Goal: Find specific page/section: Locate item on page

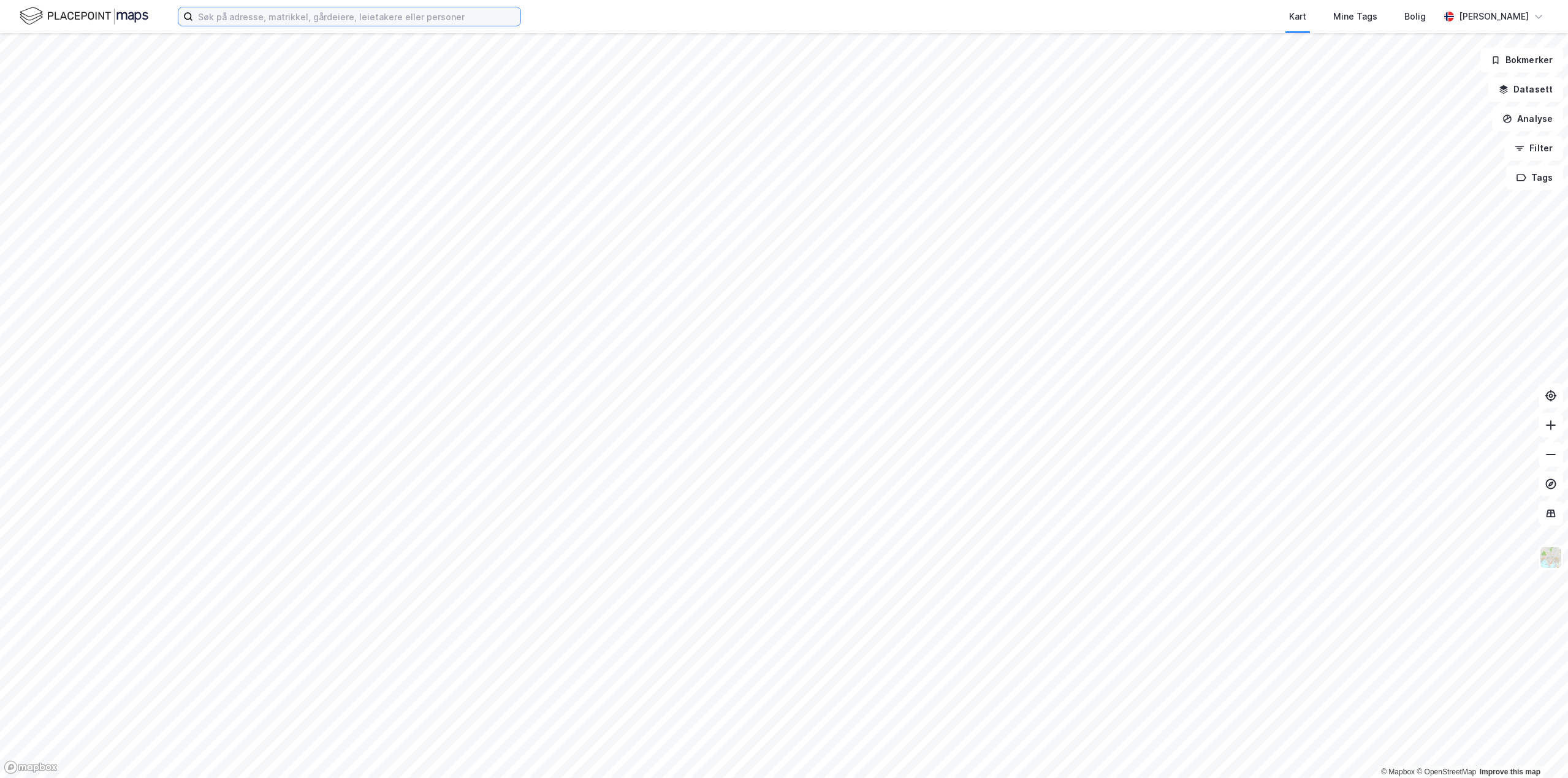
click at [313, 15] on input at bounding box center [357, 16] width 328 height 19
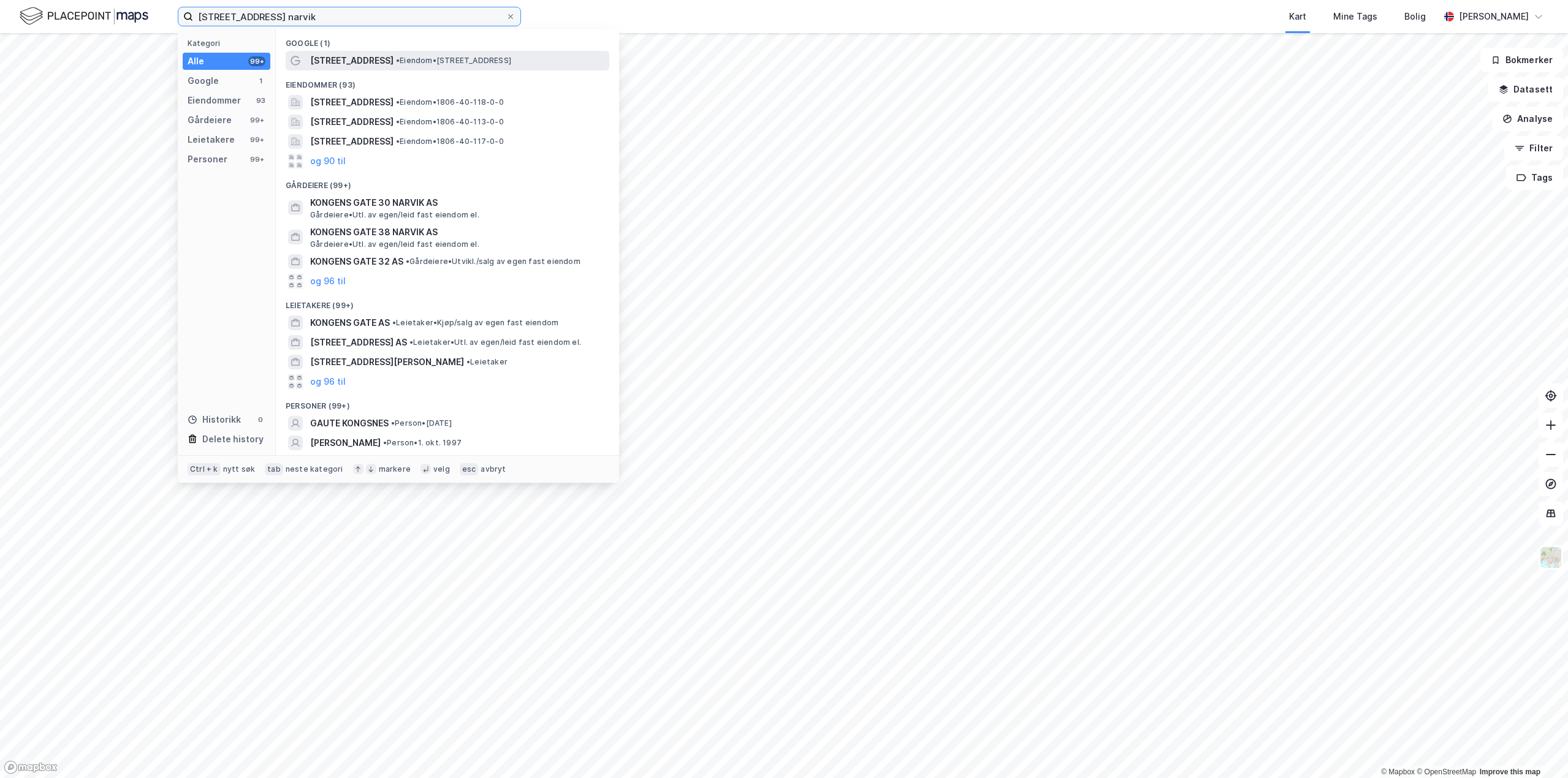
type input "[STREET_ADDRESS] narvik"
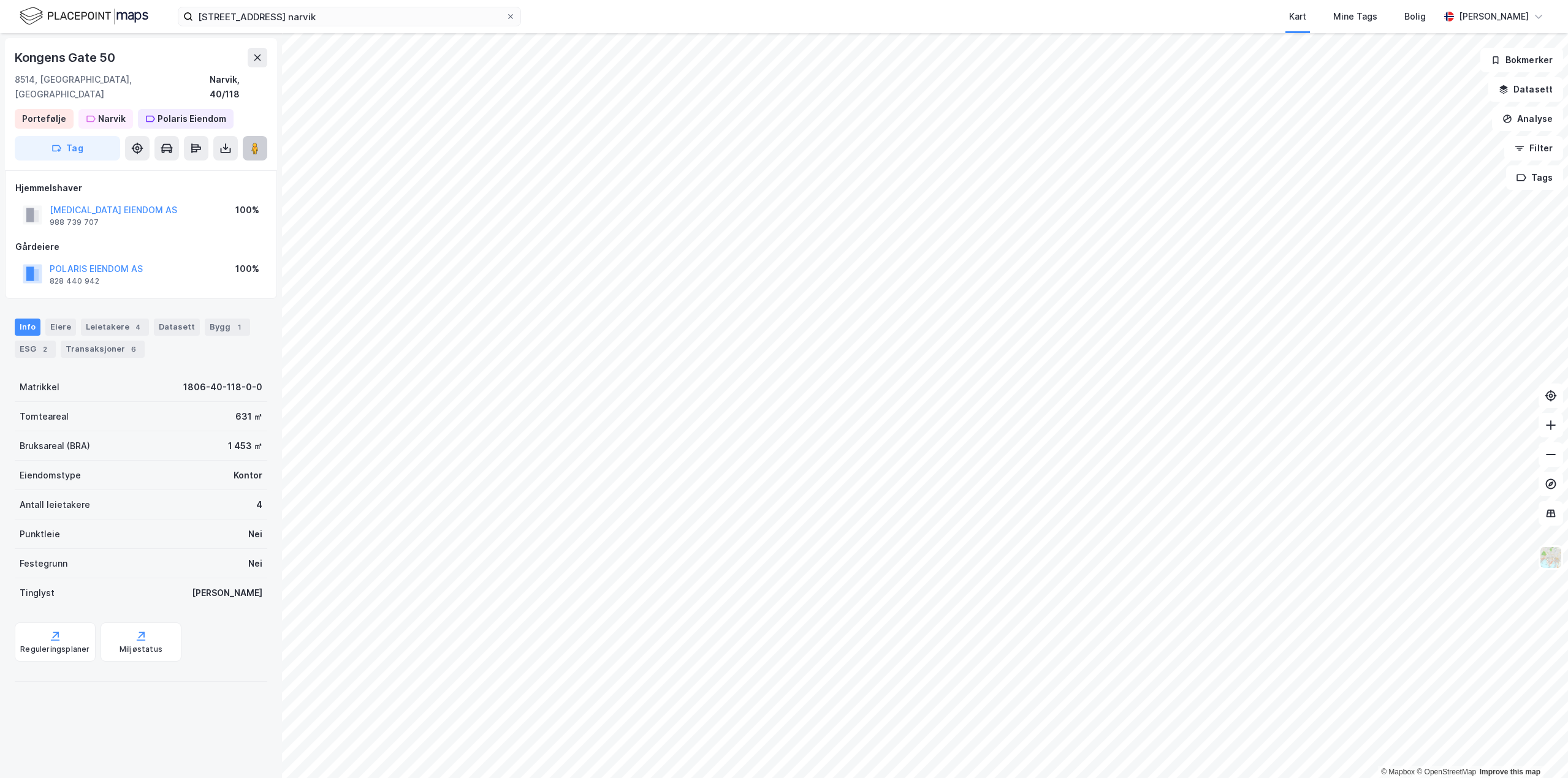
click at [259, 142] on image at bounding box center [254, 148] width 7 height 12
